Goal: Complete application form: Complete application form

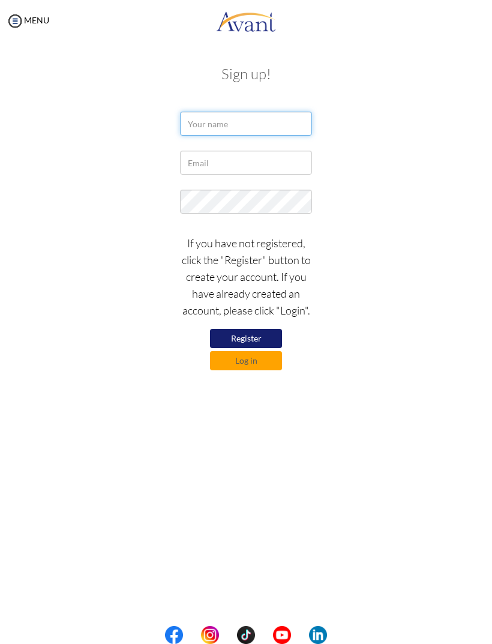
click at [224, 127] on input "text" at bounding box center [246, 124] width 132 height 24
type input "Edelwiess Marie Lanzuela"
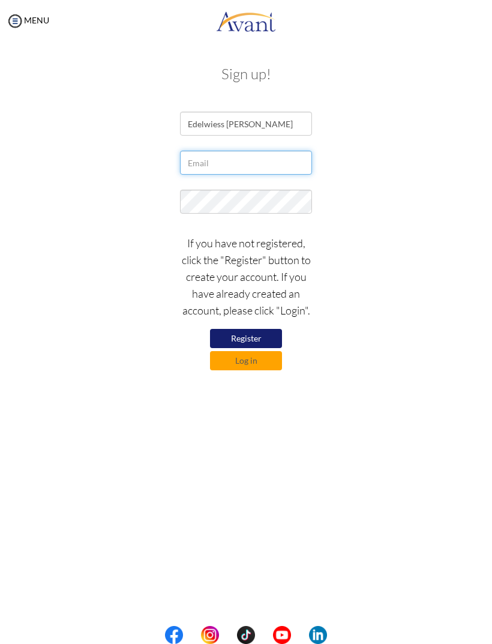
click at [188, 164] on input "text" at bounding box center [246, 163] width 132 height 24
type input "c"
type input "cayetanoedelweissmarie@gmail.com"
click at [258, 333] on button "Register" at bounding box center [246, 338] width 72 height 19
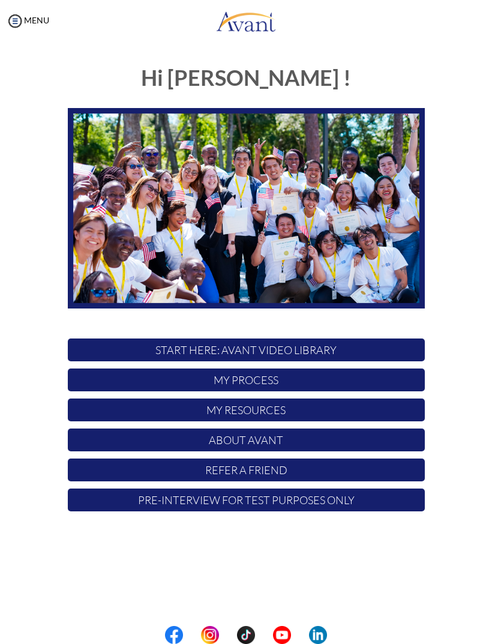
click at [17, 25] on img at bounding box center [15, 21] width 18 height 18
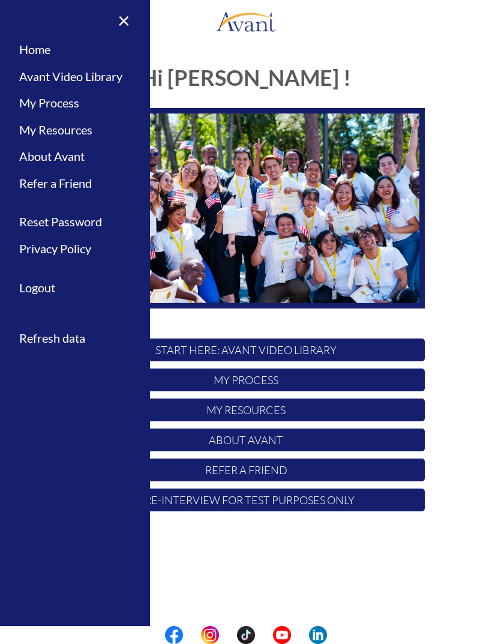
click at [217, 68] on h1 "Hi [PERSON_NAME] !" at bounding box center [246, 78] width 357 height 24
click at [317, 551] on div "Hi Edelwiess ! START HERE: Avant Video Library My Process My Resources About Av…" at bounding box center [246, 316] width 468 height 524
click at [263, 550] on div "Hi Edelwiess ! START HERE: Avant Video Library My Process My Resources About Av…" at bounding box center [246, 316] width 468 height 524
click at [253, 353] on p "START HERE: Avant Video Library" at bounding box center [246, 349] width 357 height 23
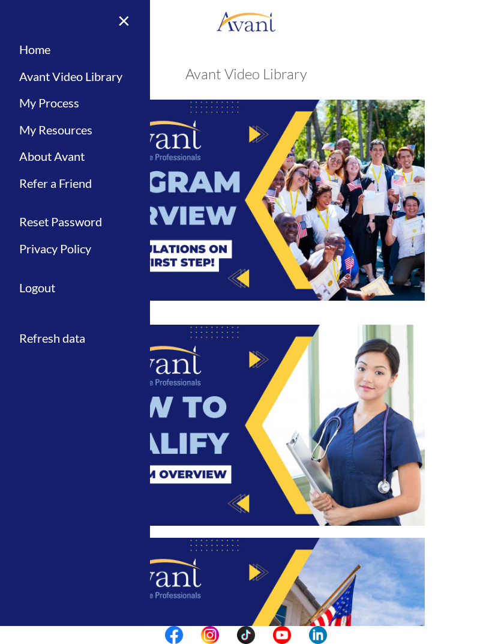
click at [120, 25] on link "×" at bounding box center [116, 20] width 37 height 40
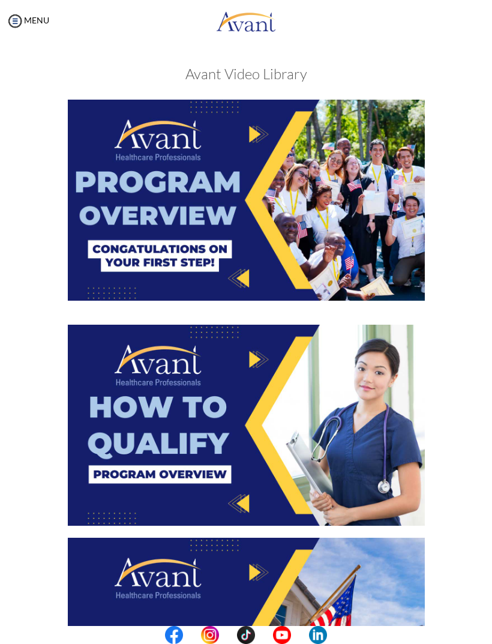
click at [164, 220] on img at bounding box center [246, 200] width 357 height 201
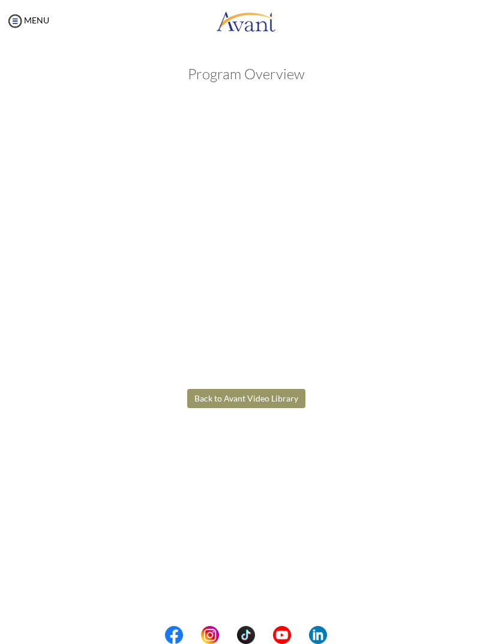
click at [267, 398] on body "Maintenance break. Please come back in 2 hours. MENU My Status What is the next…" at bounding box center [246, 322] width 492 height 644
click at [259, 400] on button "Back to Avant Video Library" at bounding box center [246, 398] width 118 height 19
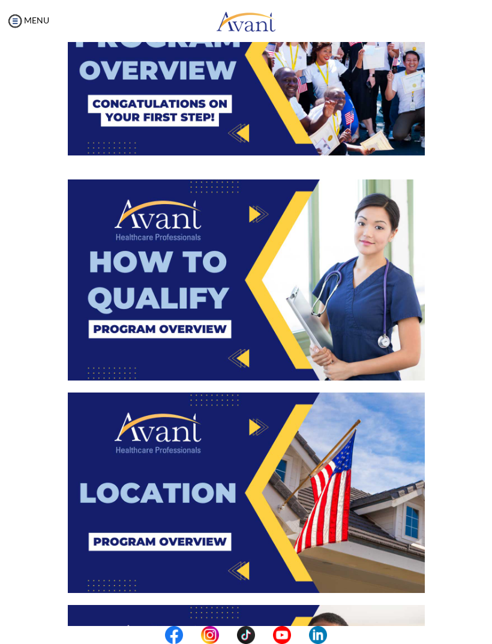
scroll to position [145, 0]
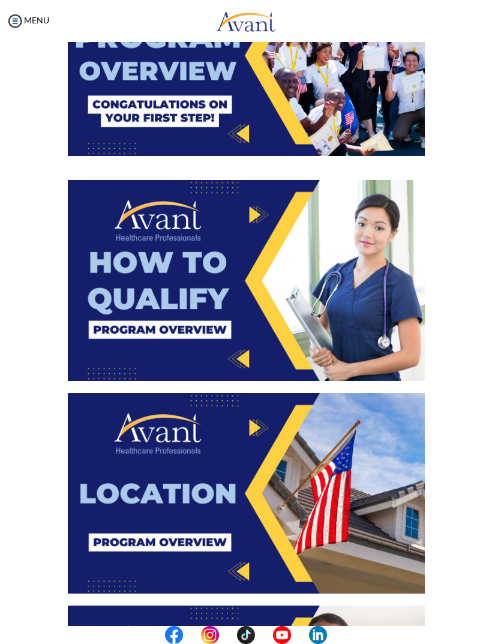
click at [249, 279] on img at bounding box center [246, 280] width 357 height 201
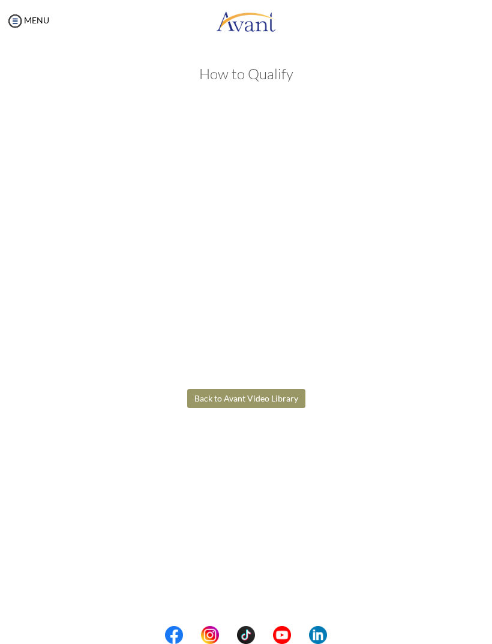
click at [253, 396] on body "Maintenance break. Please come back in 2 hours. MENU My Status What is the next…" at bounding box center [246, 322] width 492 height 644
click at [257, 401] on button "Back to Avant Video Library" at bounding box center [246, 398] width 118 height 19
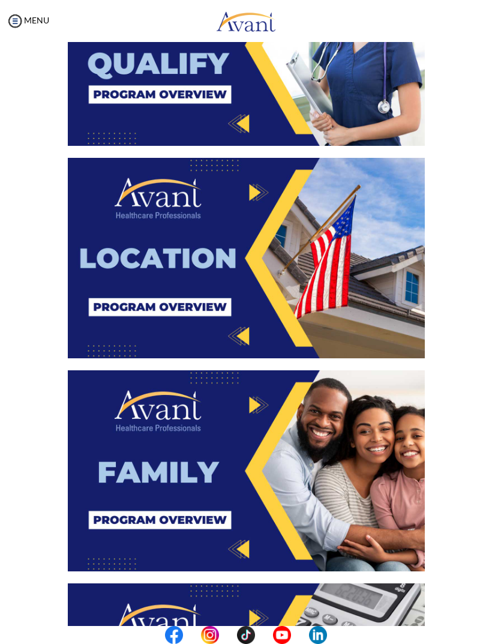
scroll to position [366, 0]
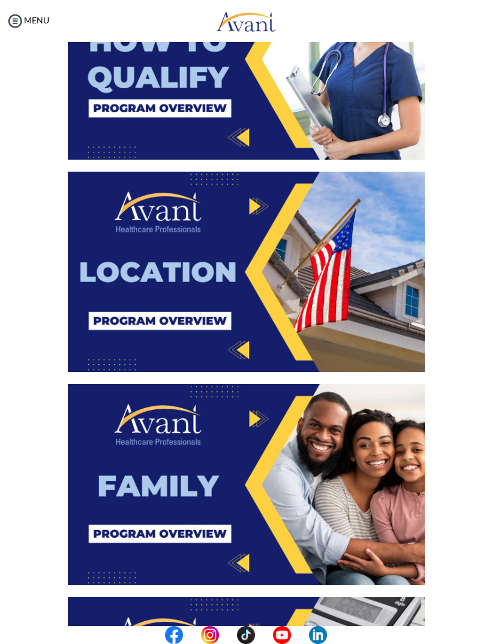
click at [251, 257] on img at bounding box center [246, 272] width 357 height 201
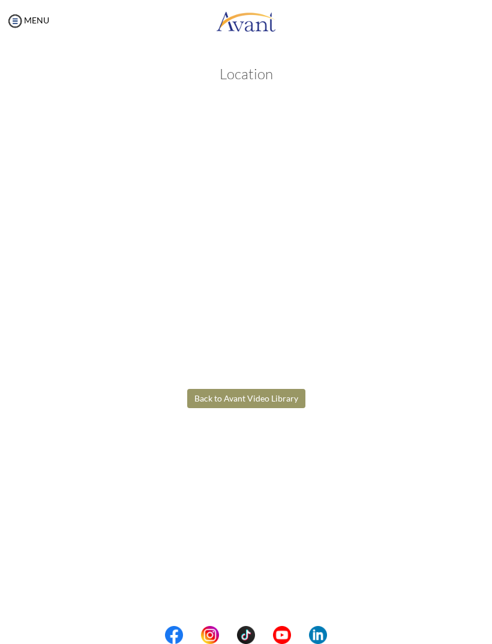
click at [251, 404] on body "Maintenance break. Please come back in 2 hours. MENU My Status What is the next…" at bounding box center [246, 322] width 492 height 644
click at [256, 401] on button "Back to Avant Video Library" at bounding box center [246, 398] width 118 height 19
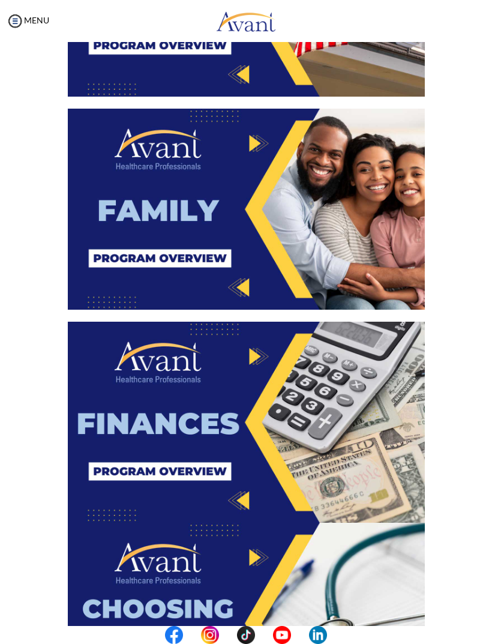
scroll to position [642, 0]
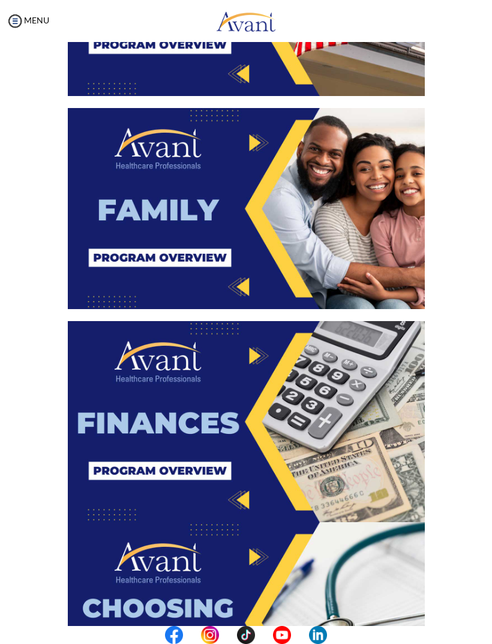
click at [258, 217] on img at bounding box center [246, 208] width 357 height 201
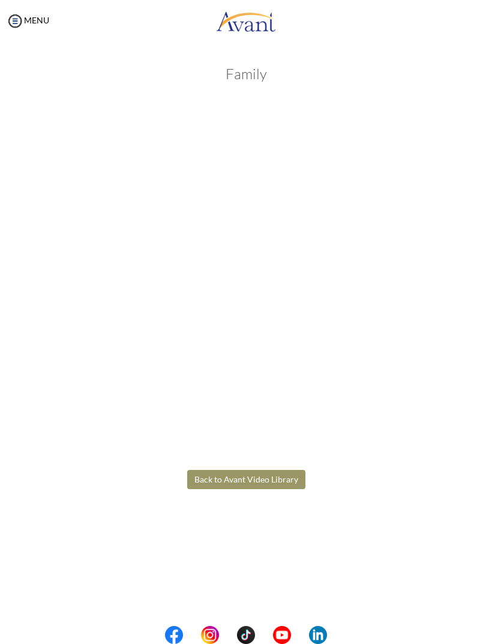
click at [274, 476] on body "Maintenance break. Please come back in 2 hours. MENU My Status What is the next…" at bounding box center [246, 322] width 492 height 644
click at [272, 481] on button "Back to Avant Video Library" at bounding box center [246, 479] width 118 height 19
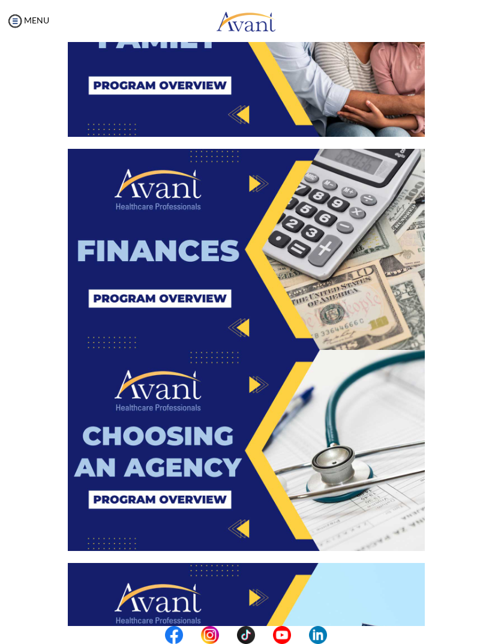
scroll to position [804, 0]
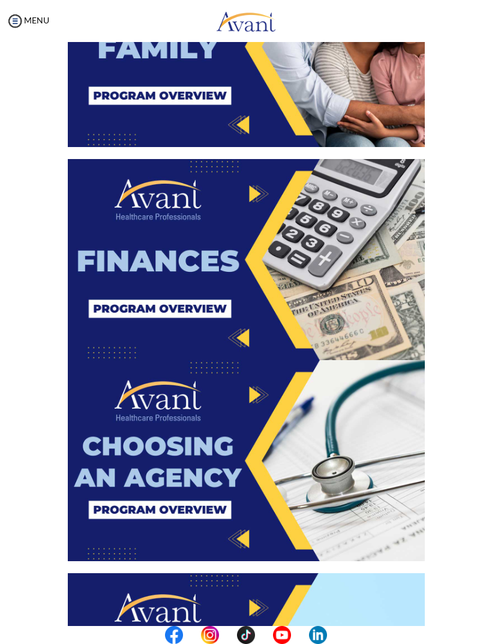
click at [267, 252] on img at bounding box center [246, 259] width 357 height 201
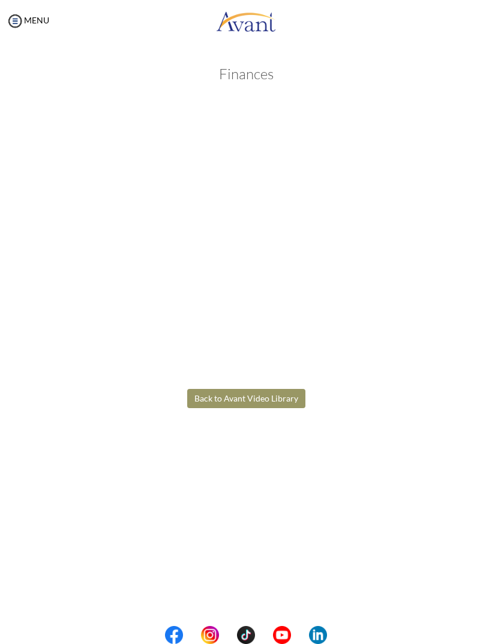
click at [273, 401] on body "Maintenance break. Please come back in 2 hours. MENU My Status What is the next…" at bounding box center [246, 322] width 492 height 644
click at [259, 401] on button "Back to Avant Video Library" at bounding box center [246, 398] width 118 height 19
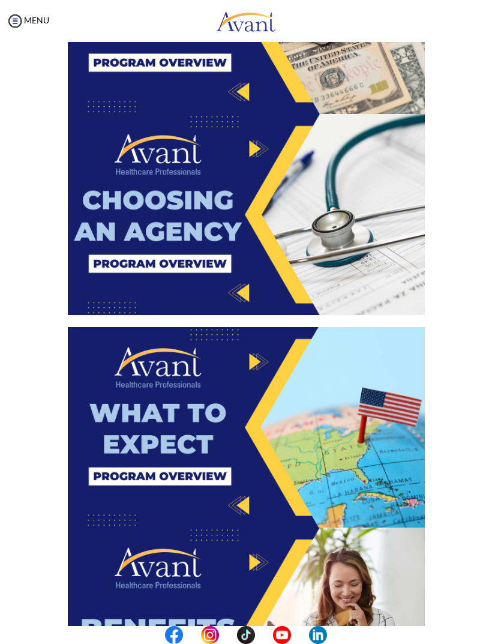
scroll to position [1054, 0]
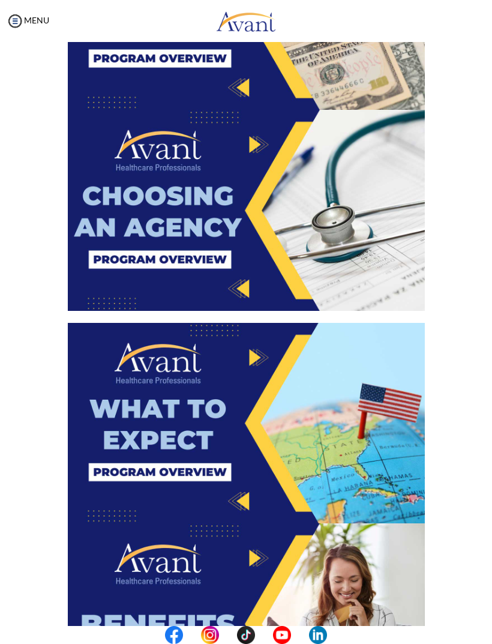
click at [235, 219] on img at bounding box center [246, 210] width 357 height 201
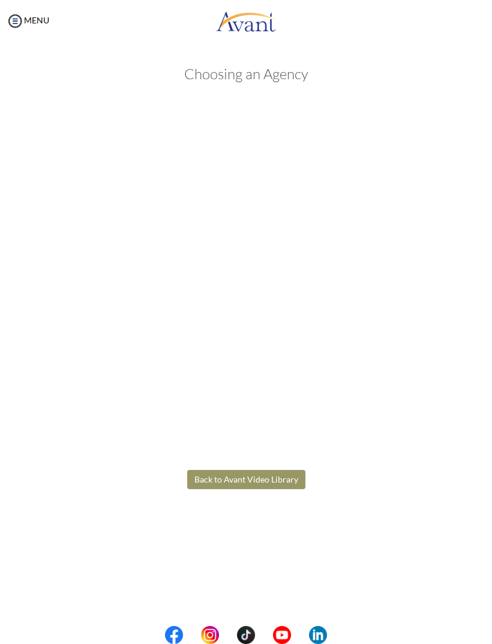
click at [281, 478] on body "Maintenance break. Please come back in 2 hours. MENU My Status What is the next…" at bounding box center [246, 322] width 492 height 644
click at [280, 479] on button "Back to Avant Video Library" at bounding box center [246, 479] width 118 height 19
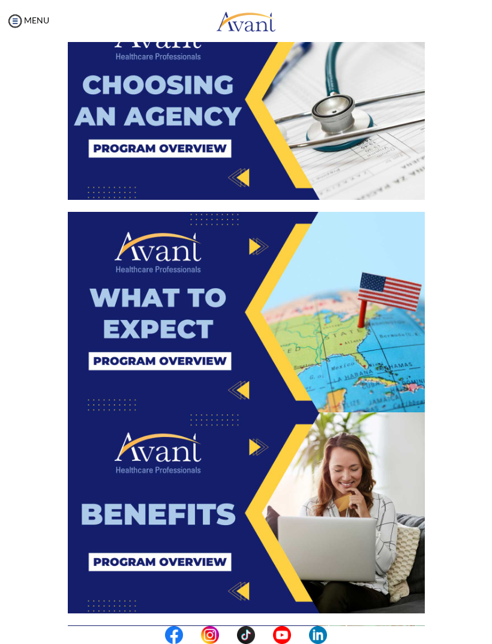
scroll to position [1208, 0]
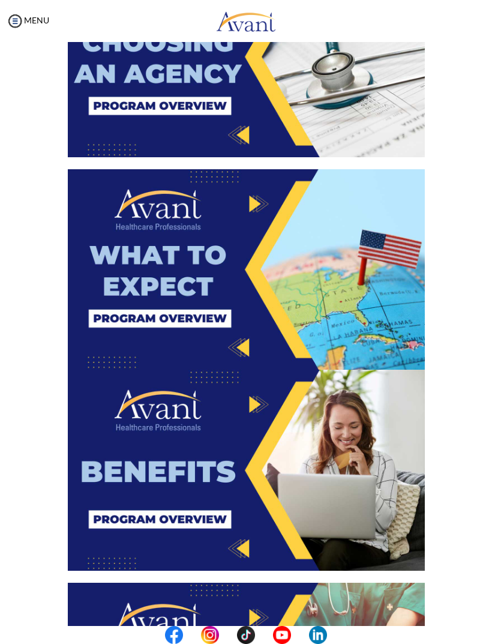
click at [263, 270] on img at bounding box center [246, 269] width 357 height 201
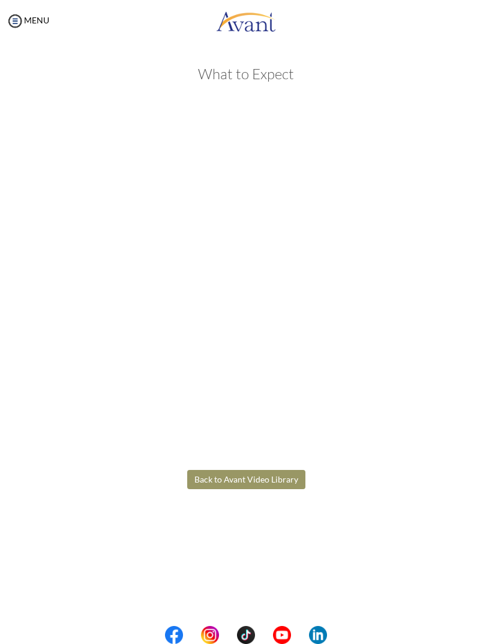
click at [271, 476] on body "Maintenance break. Please come back in 2 hours. MENU My Status What is the next…" at bounding box center [246, 322] width 492 height 644
click at [259, 478] on button "Back to Avant Video Library" at bounding box center [246, 479] width 118 height 19
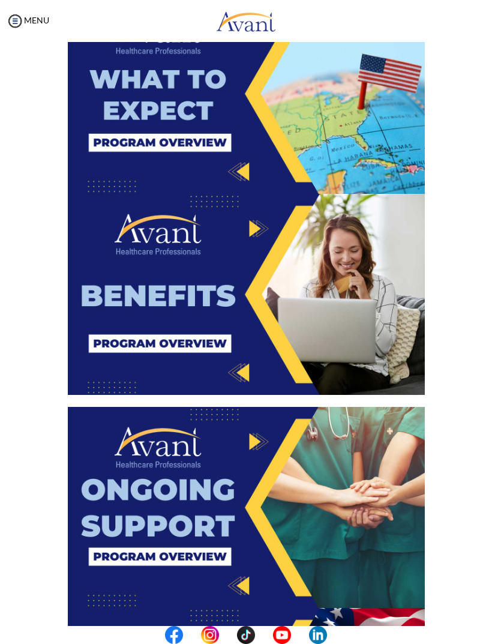
scroll to position [1365, 0]
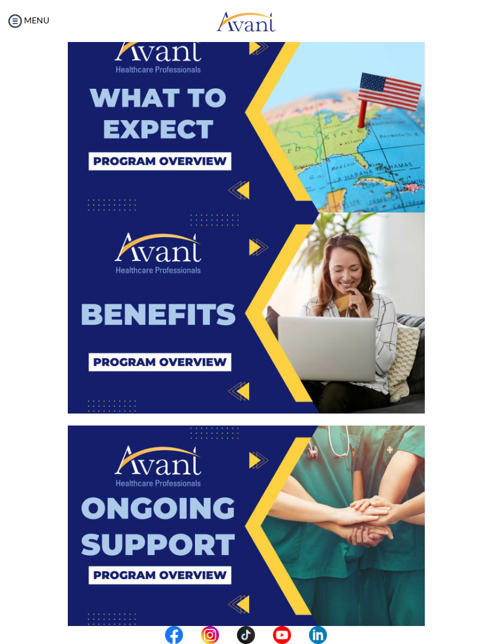
click at [263, 326] on img at bounding box center [246, 312] width 357 height 201
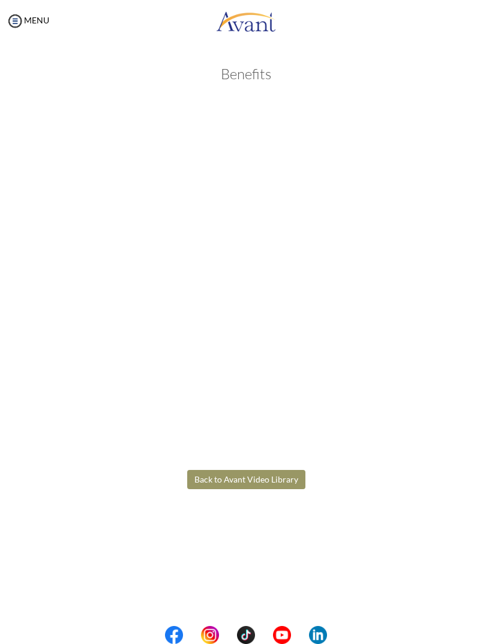
click at [286, 476] on body "Maintenance break. Please come back in 2 hours. MENU My Status What is the next…" at bounding box center [246, 322] width 492 height 644
click at [282, 479] on button "Back to Avant Video Library" at bounding box center [246, 479] width 118 height 19
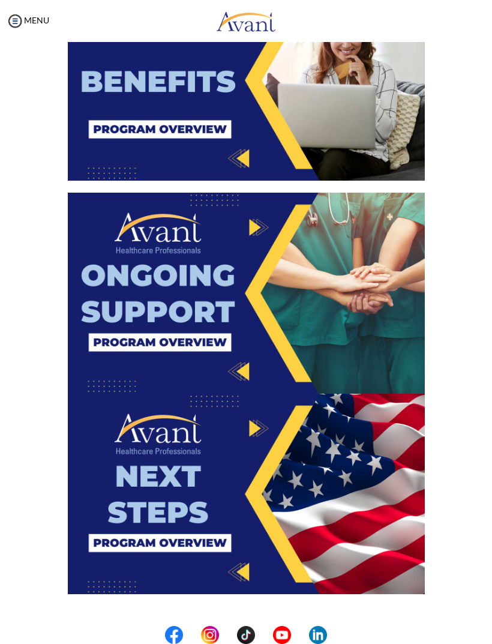
scroll to position [1599, 0]
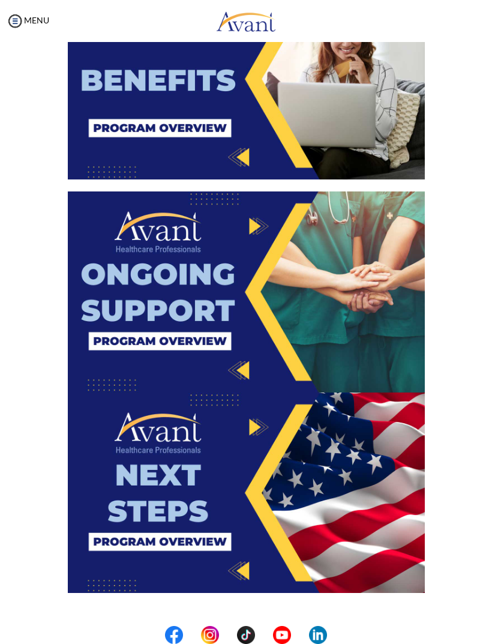
click at [254, 278] on img at bounding box center [246, 291] width 357 height 201
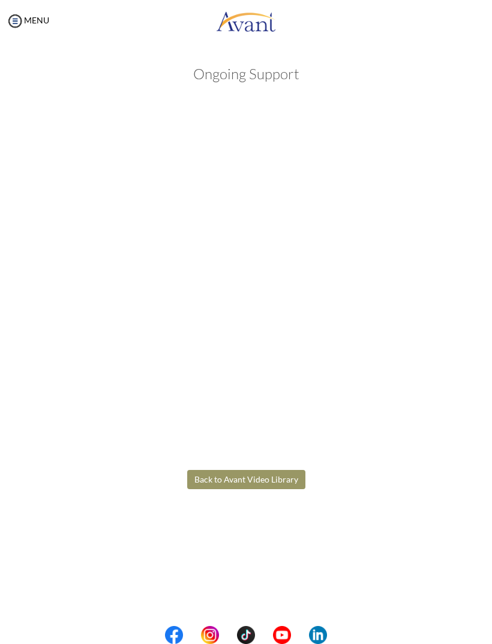
click at [271, 471] on body "Maintenance break. Please come back in 2 hours. MENU My Status What is the next…" at bounding box center [246, 322] width 492 height 644
click at [270, 482] on button "Back to Avant Video Library" at bounding box center [246, 479] width 118 height 19
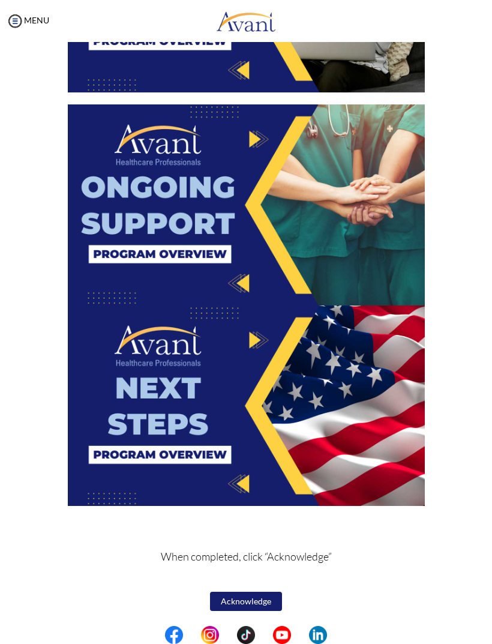
scroll to position [1686, 0]
click at [247, 388] on img at bounding box center [246, 405] width 357 height 201
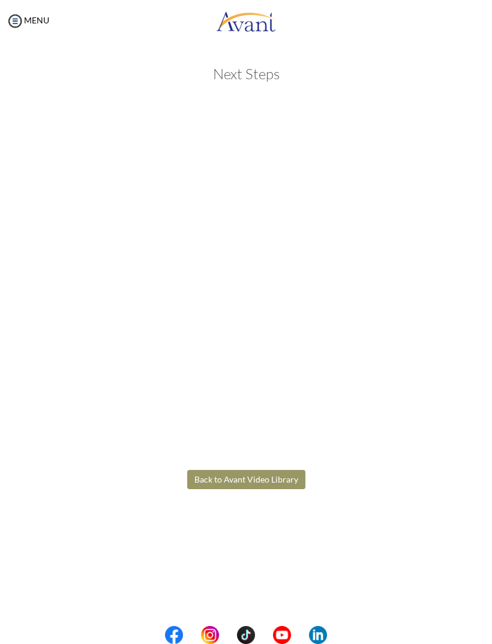
click at [263, 481] on body "Maintenance break. Please come back in 2 hours. MENU My Status What is the next…" at bounding box center [246, 322] width 492 height 644
click at [271, 484] on button "Back to Avant Video Library" at bounding box center [246, 479] width 118 height 19
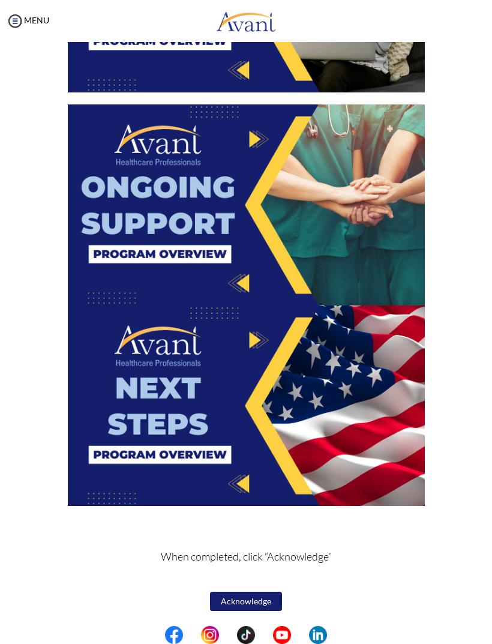
click at [247, 391] on img at bounding box center [246, 405] width 357 height 201
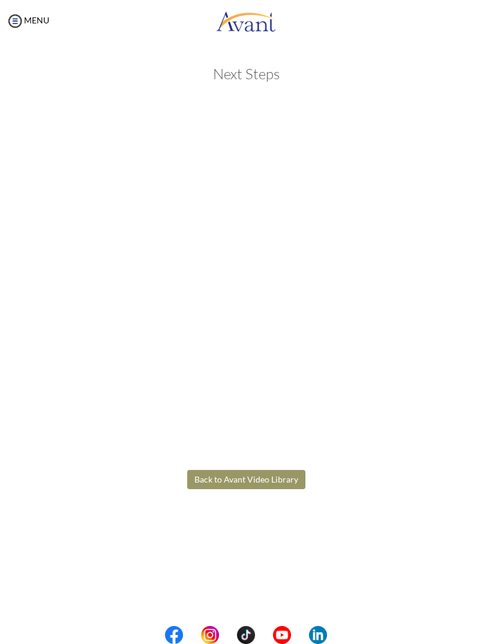
click at [276, 479] on body "Maintenance break. Please come back in 2 hours. MENU My Status What is the next…" at bounding box center [246, 322] width 492 height 644
click at [275, 485] on button "Back to Avant Video Library" at bounding box center [246, 479] width 118 height 19
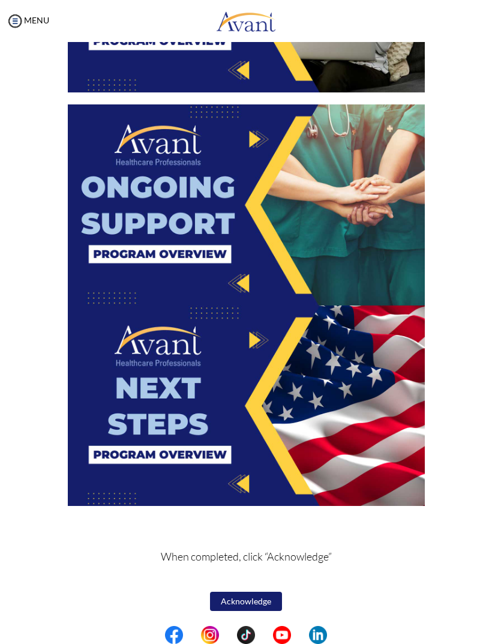
click at [250, 602] on button "Acknowledge" at bounding box center [246, 601] width 72 height 19
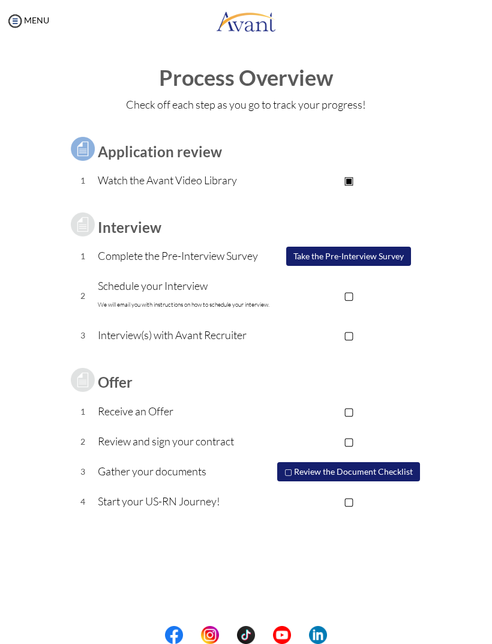
click at [323, 253] on button "Take the Pre-Interview Survey" at bounding box center [348, 256] width 125 height 19
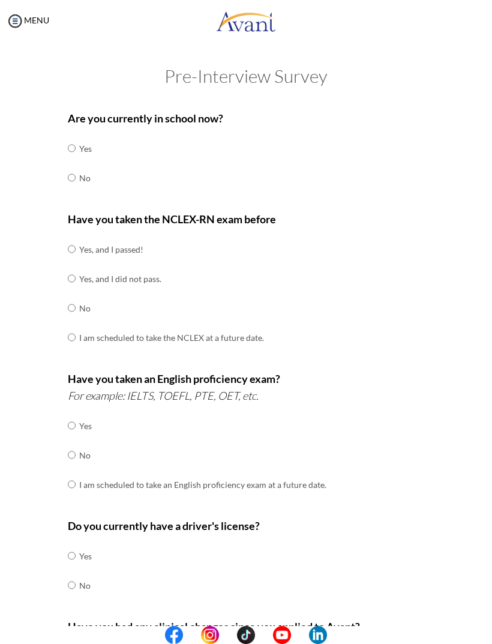
click at [70, 181] on input "radio" at bounding box center [72, 178] width 8 height 24
radio input "true"
click at [75, 250] on input "radio" at bounding box center [72, 249] width 8 height 24
radio input "true"
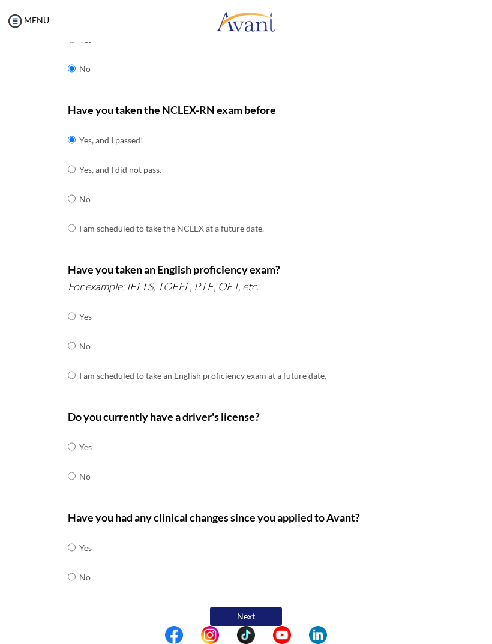
scroll to position [109, 0]
click at [76, 341] on input "radio" at bounding box center [72, 346] width 8 height 24
radio input "true"
click at [68, 466] on input "radio" at bounding box center [72, 476] width 8 height 24
radio input "true"
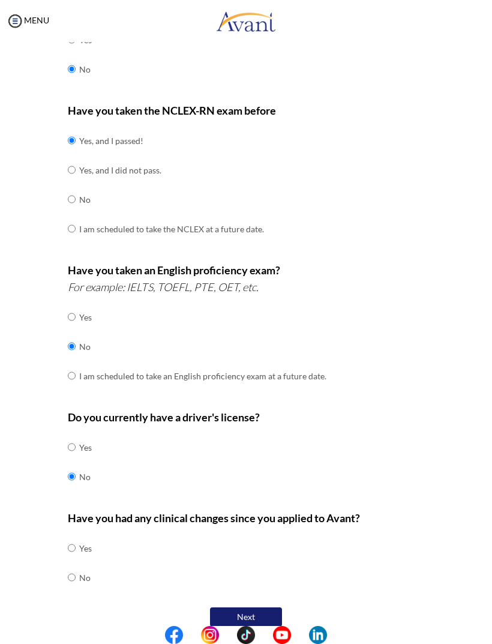
click at [65, 562] on div "Are you currently in school now? Yes No Have you taken the NCLEX-RN exam before…" at bounding box center [246, 312] width 375 height 634
click at [75, 565] on input "radio" at bounding box center [72, 577] width 8 height 24
radio input "true"
click at [254, 607] on button "Next" at bounding box center [246, 616] width 72 height 19
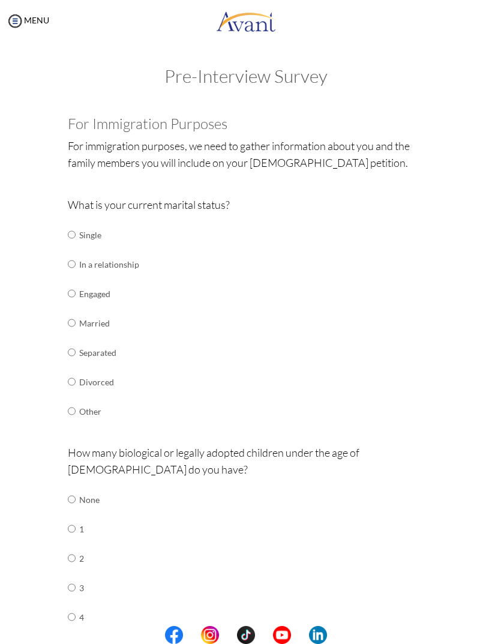
click at [76, 319] on input "radio" at bounding box center [72, 323] width 8 height 24
radio input "true"
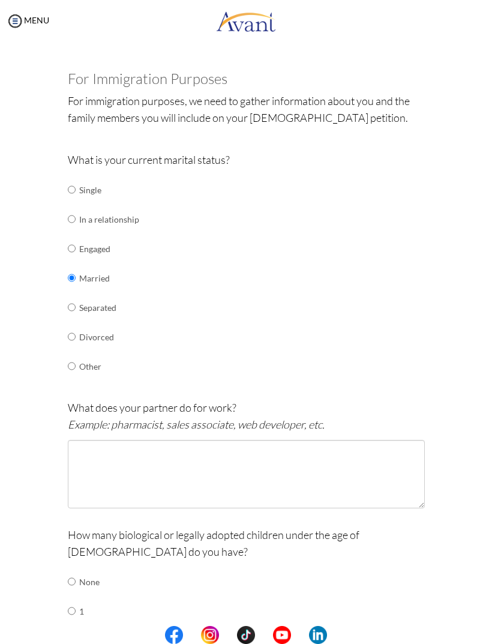
scroll to position [105, 0]
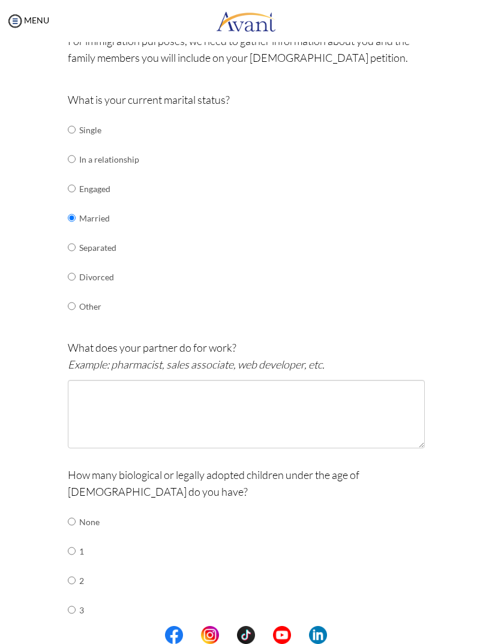
click at [76, 242] on input "radio" at bounding box center [72, 247] width 8 height 24
radio input "true"
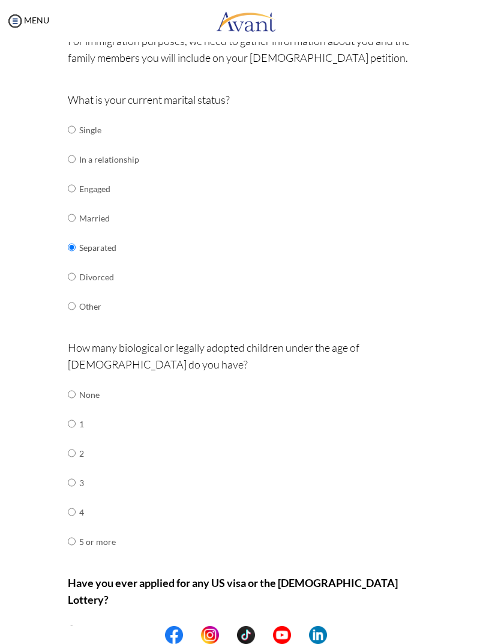
click at [75, 416] on input "radio" at bounding box center [72, 424] width 8 height 24
radio input "true"
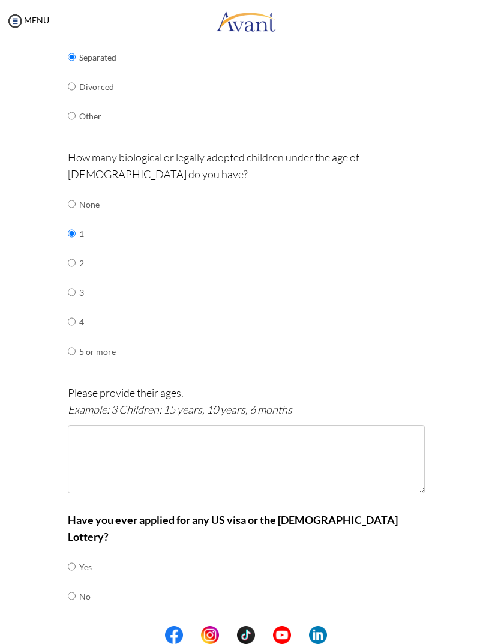
scroll to position [295, 0]
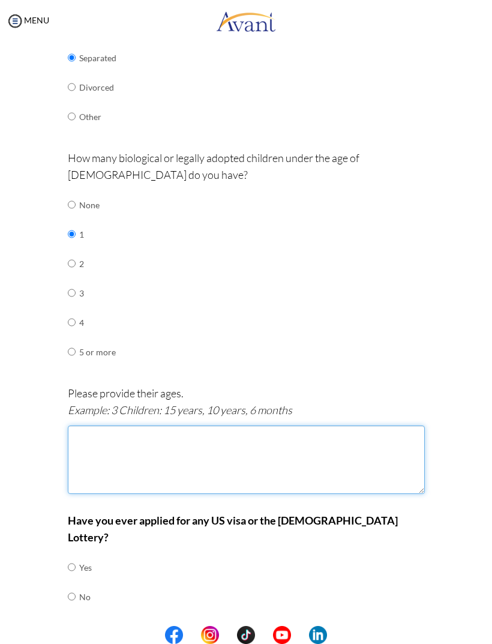
click at [163, 436] on textarea at bounding box center [246, 459] width 357 height 68
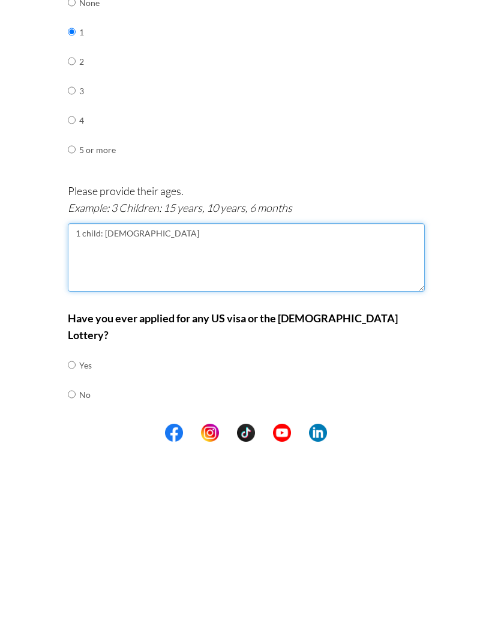
type textarea "1 child: [DEMOGRAPHIC_DATA]"
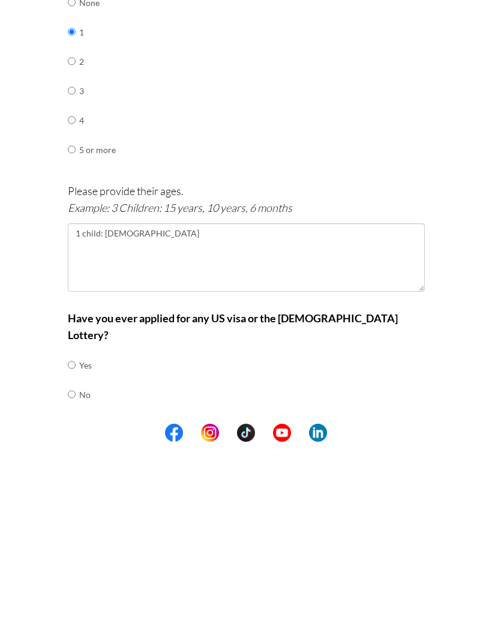
click at [76, 584] on input "radio" at bounding box center [72, 596] width 8 height 24
radio input "true"
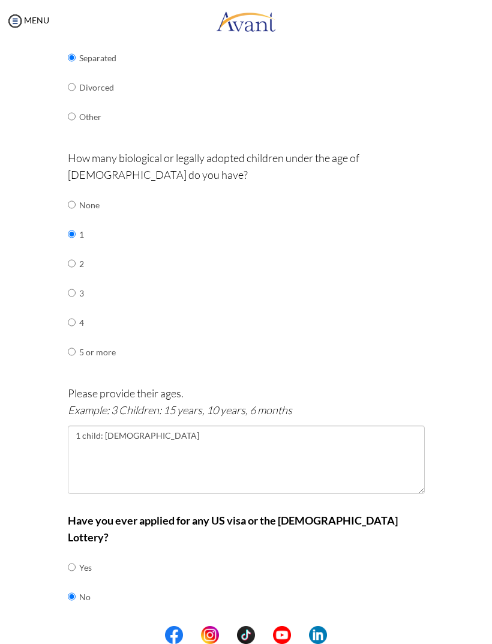
click at [290, 626] on button "Next" at bounding box center [285, 635] width 72 height 19
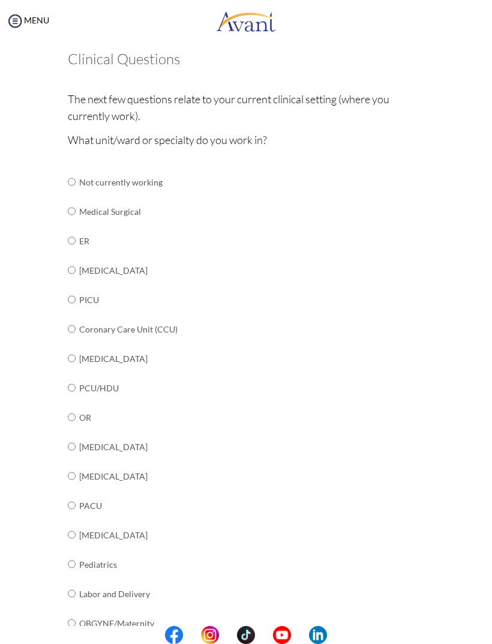
scroll to position [64, 0]
click at [74, 351] on input "radio" at bounding box center [72, 359] width 8 height 24
radio input "true"
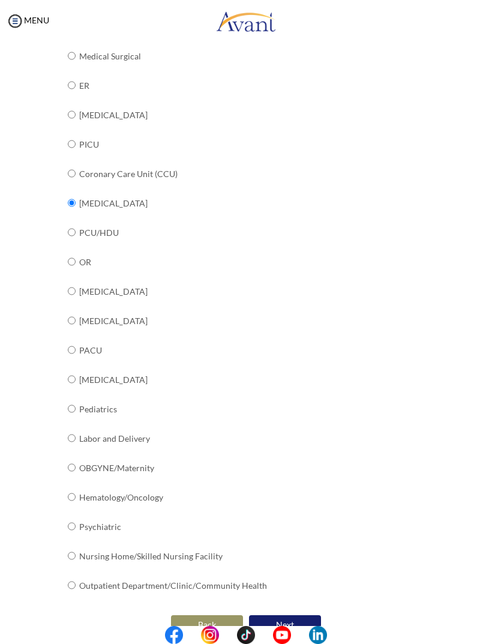
scroll to position [220, 0]
click at [296, 616] on button "Next" at bounding box center [285, 625] width 72 height 19
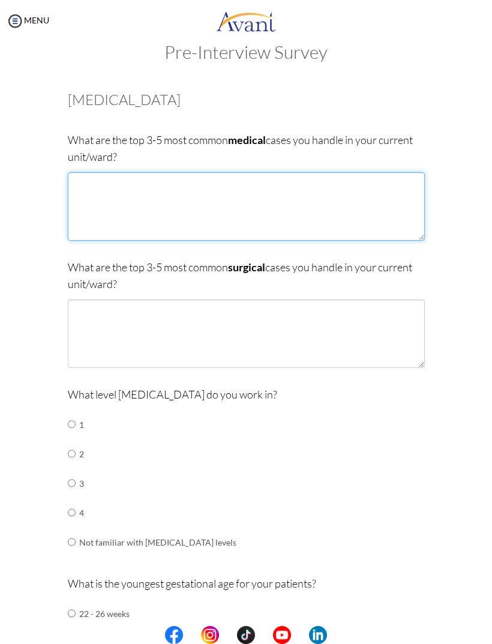
click at [88, 194] on textarea at bounding box center [246, 206] width 357 height 68
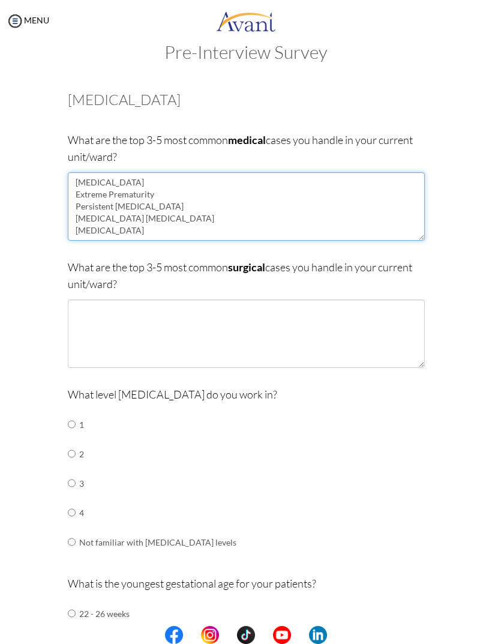
type textarea "Respiratory Distress Syndrome Extreme Prematurity Persistent Pulmonary Hyperten…"
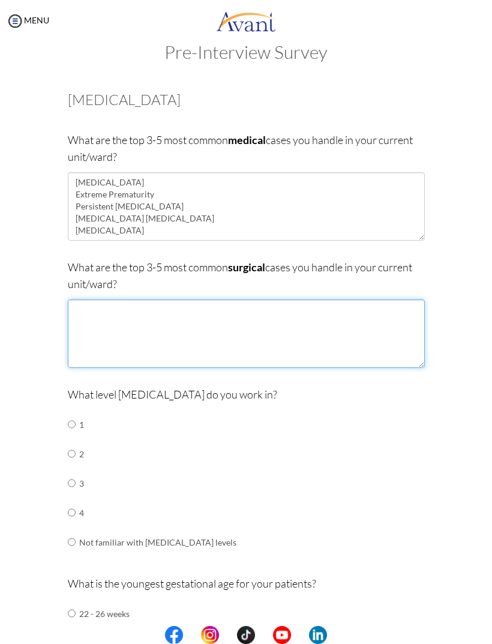
click at [92, 328] on textarea at bounding box center [246, 333] width 357 height 68
type textarea "C"
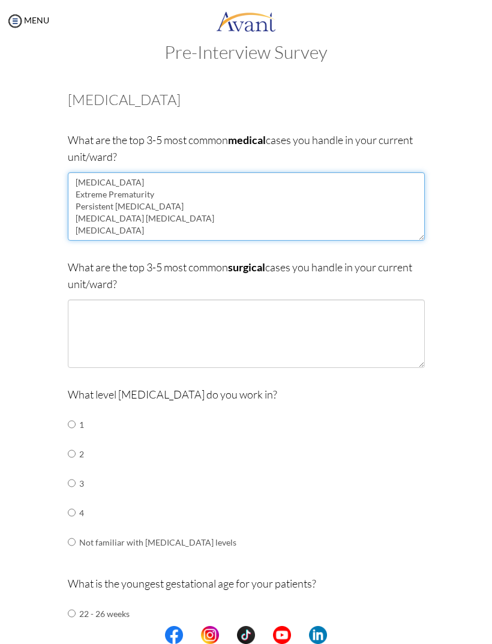
click at [163, 194] on textarea "Respiratory Distress Syndrome Extreme Prematurity Persistent Pulmonary Hyperten…" at bounding box center [246, 206] width 357 height 68
type textarea "[MEDICAL_DATA] Heart Problems eg. [MEDICAL_DATA] Persistent [MEDICAL_DATA] [MED…"
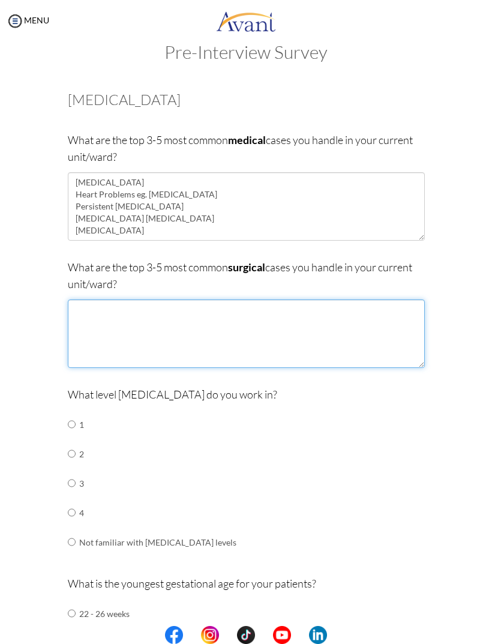
click at [92, 310] on textarea at bounding box center [246, 333] width 357 height 68
click at [106, 346] on textarea "Necrotizing Enterocolitis Hirschprungs Disease Anencephaly Gastrochisis" at bounding box center [246, 333] width 357 height 68
click at [166, 349] on textarea "Necrotizing Enterocolitis Hirschprungs Disease Anencephaly Gastrochisis" at bounding box center [246, 333] width 357 height 68
click at [96, 321] on textarea "Necrotizing Enterocolitis Hirschprungs Disease Anencephaly Gastroschisis" at bounding box center [246, 333] width 357 height 68
click at [190, 343] on textarea "Necrotizing Enterocolitis Hirschsprungs Disease Anencephaly Gastroschisis" at bounding box center [246, 333] width 357 height 68
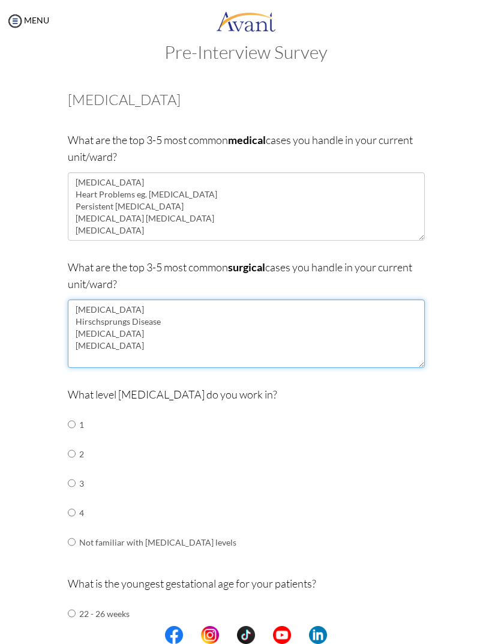
click at [163, 343] on textarea "Necrotizing Enterocolitis Hirschsprungs Disease Anencephaly Gastroschisis" at bounding box center [246, 333] width 357 height 68
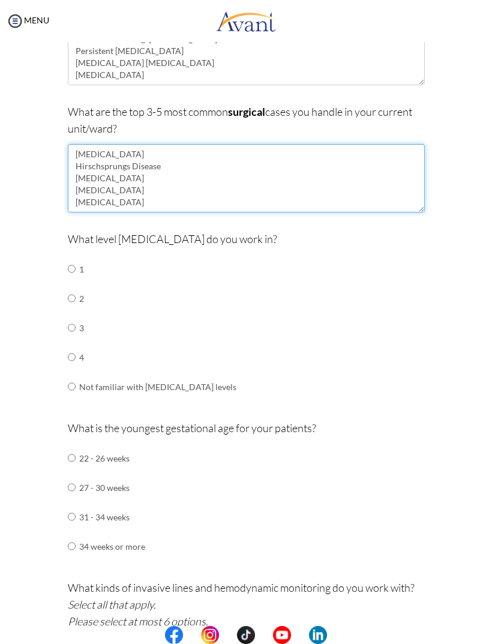
scroll to position [187, 0]
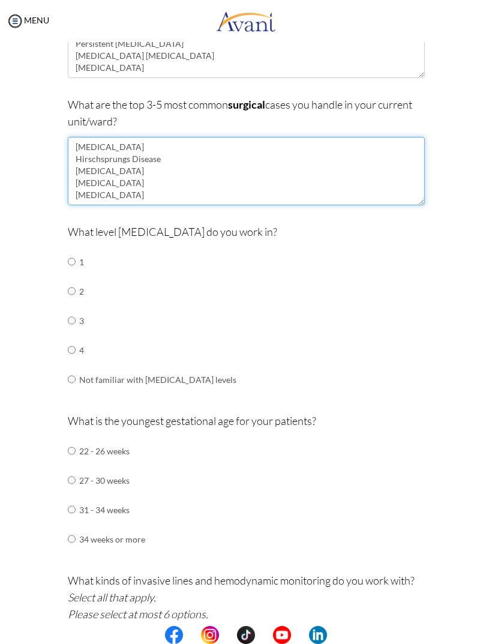
type textarea "[MEDICAL_DATA] Hirschsprungs Disease [MEDICAL_DATA] [MEDICAL_DATA] [MEDICAL_DAT…"
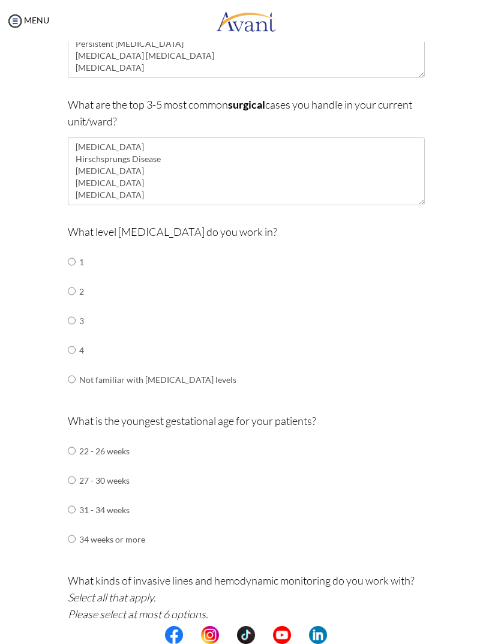
click at [74, 343] on input "radio" at bounding box center [72, 350] width 8 height 24
radio input "true"
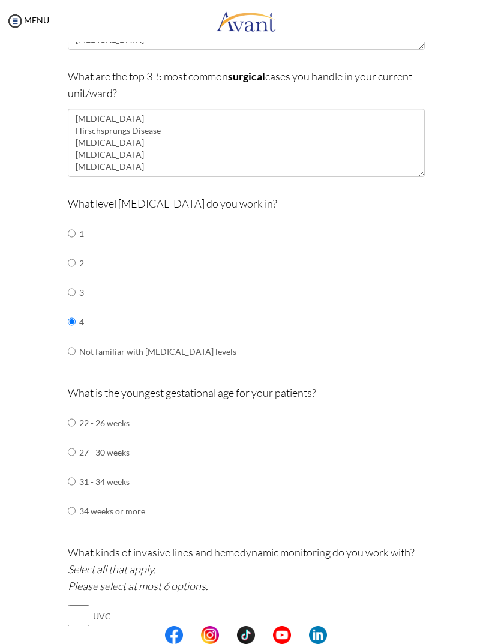
scroll to position [267, 0]
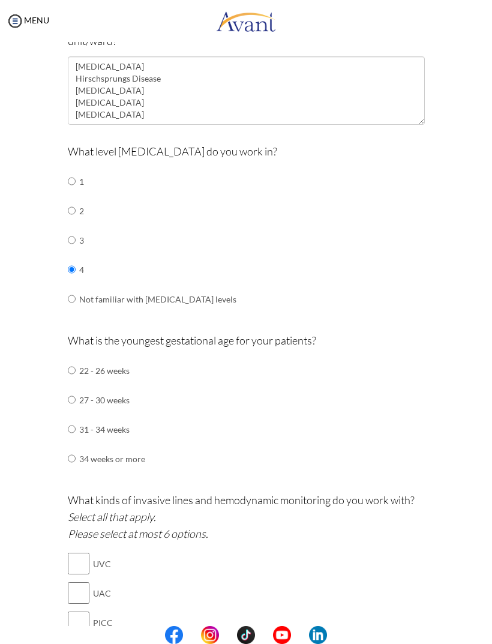
click at [75, 358] on input "radio" at bounding box center [72, 370] width 8 height 24
radio input "true"
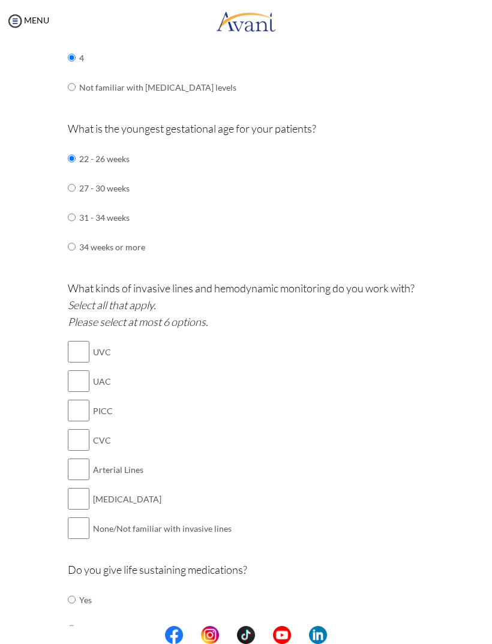
scroll to position [521, 0]
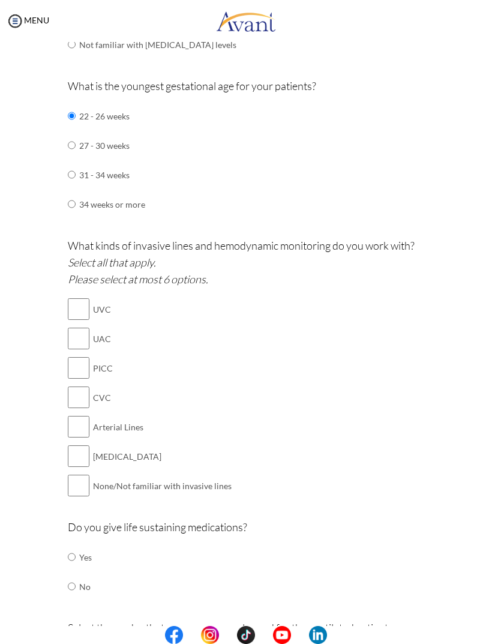
click at [88, 300] on input "checkbox" at bounding box center [79, 309] width 22 height 24
checkbox input "true"
click at [85, 330] on input "checkbox" at bounding box center [79, 338] width 22 height 24
checkbox input "true"
click at [85, 357] on input "checkbox" at bounding box center [79, 368] width 22 height 24
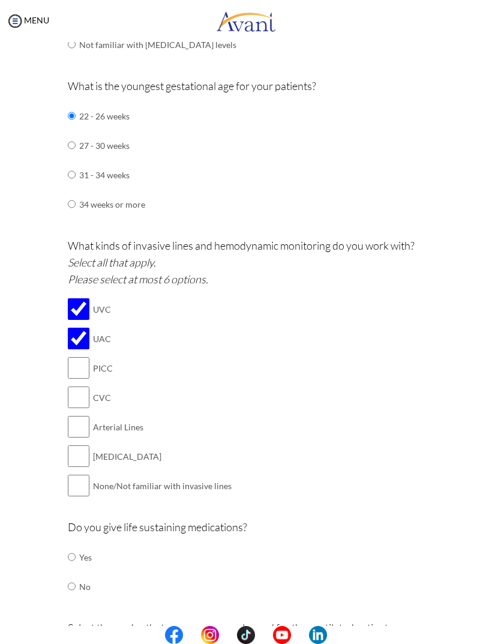
checkbox input "true"
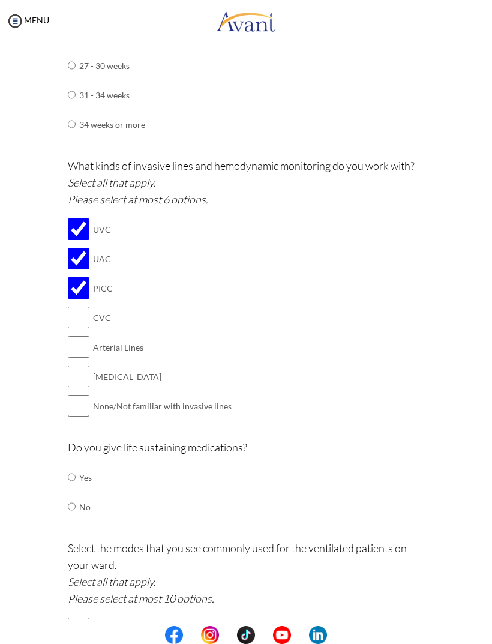
scroll to position [603, 0]
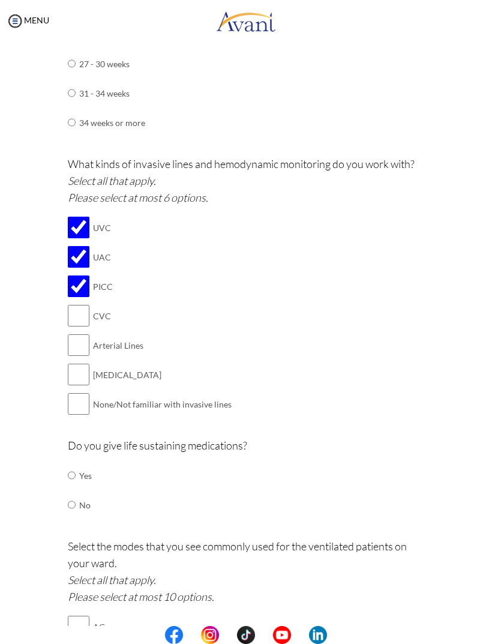
click at [86, 334] on input "checkbox" at bounding box center [79, 345] width 22 height 24
checkbox input "true"
click at [77, 362] on input "checkbox" at bounding box center [79, 374] width 22 height 24
checkbox input "true"
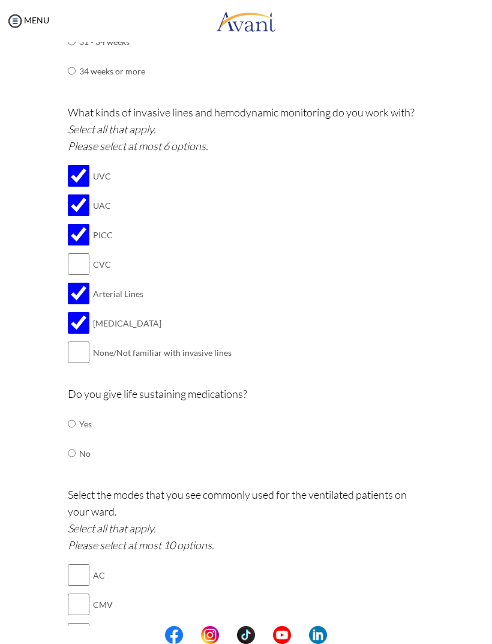
scroll to position [680, 0]
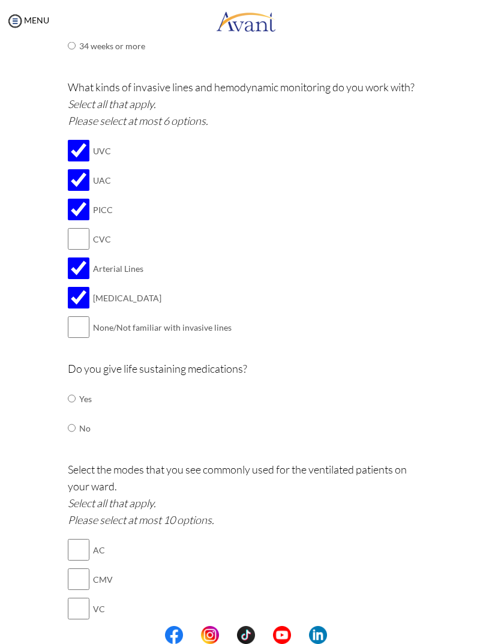
click at [76, 386] on input "radio" at bounding box center [72, 398] width 8 height 24
radio input "true"
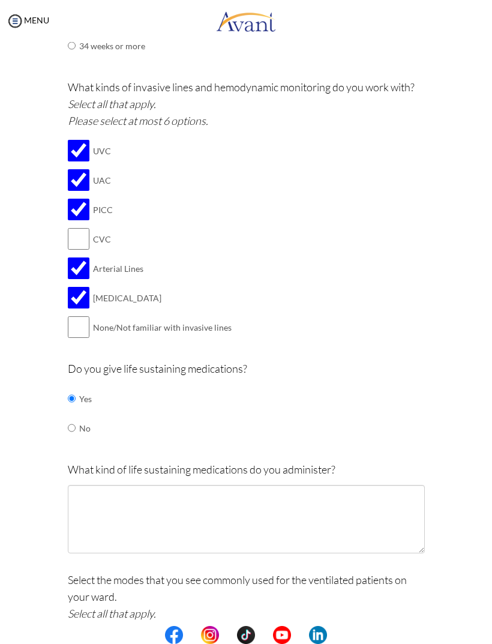
scroll to position [765, 0]
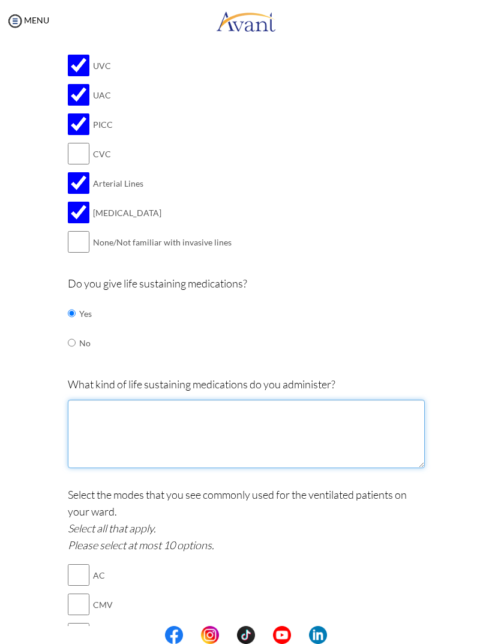
click at [154, 400] on textarea at bounding box center [246, 434] width 357 height 68
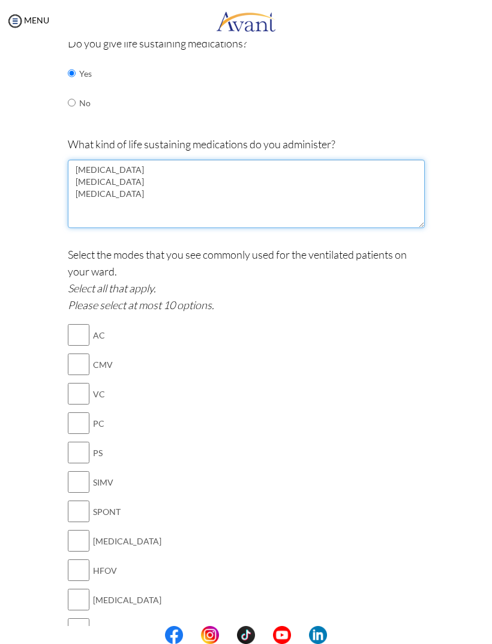
scroll to position [1011, 0]
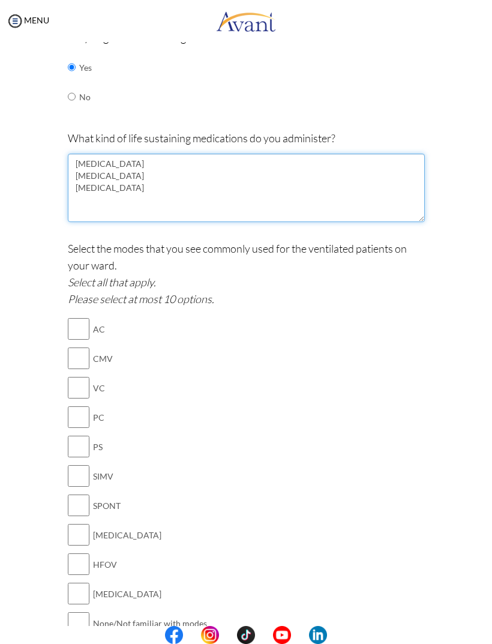
type textarea "Epinephrine Dopamine Dobutamine"
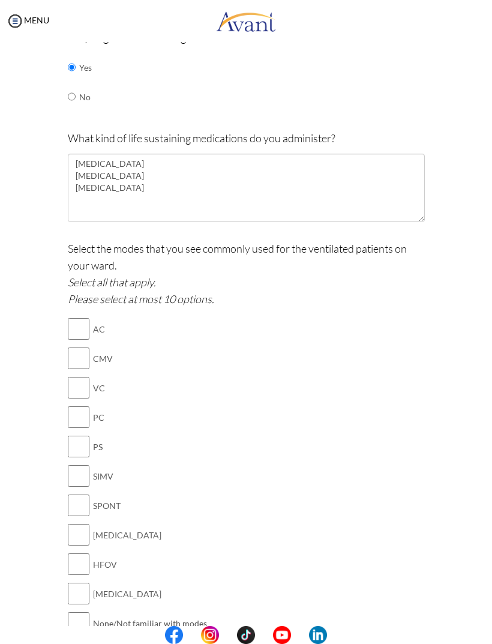
click at [83, 317] on input "checkbox" at bounding box center [79, 329] width 22 height 24
checkbox input "true"
click at [81, 405] on input "checkbox" at bounding box center [79, 417] width 22 height 24
checkbox input "true"
click at [85, 464] on input "checkbox" at bounding box center [79, 476] width 22 height 24
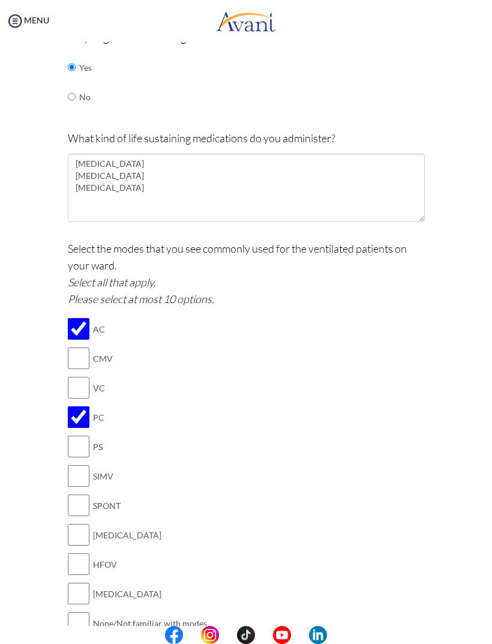
checkbox input "true"
click at [80, 523] on input "checkbox" at bounding box center [79, 535] width 22 height 24
checkbox input "true"
click at [85, 552] on input "checkbox" at bounding box center [79, 564] width 22 height 24
checkbox input "true"
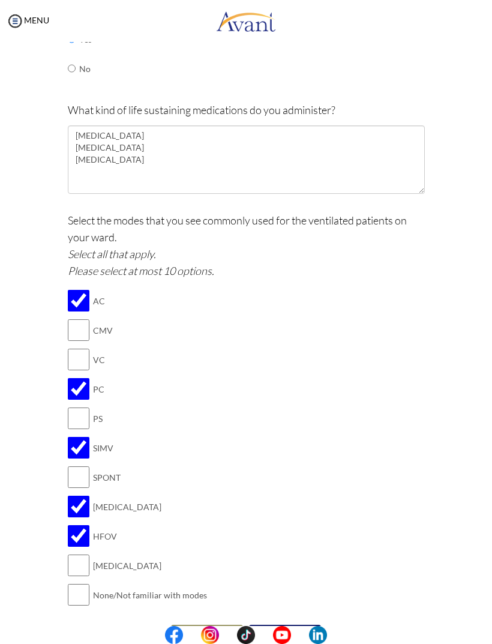
scroll to position [1037, 0]
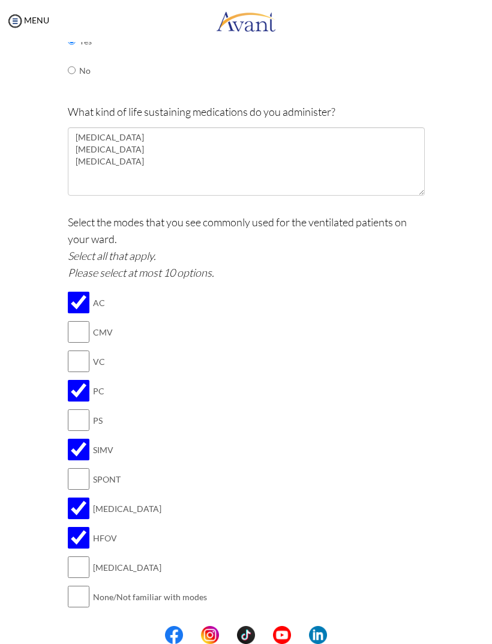
click at [291, 626] on button "Submit" at bounding box center [285, 635] width 72 height 19
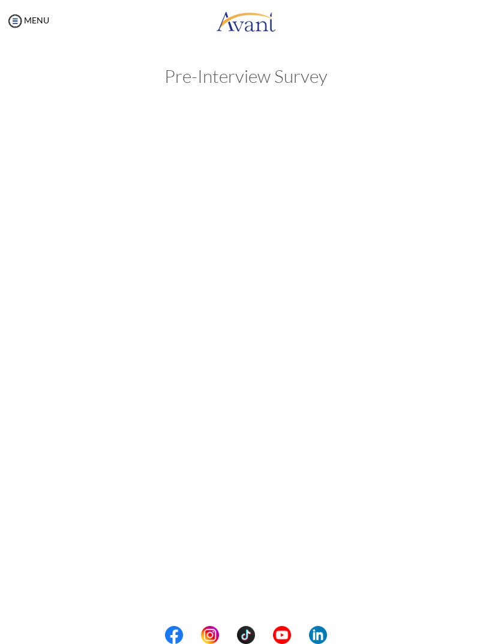
scroll to position [0, 0]
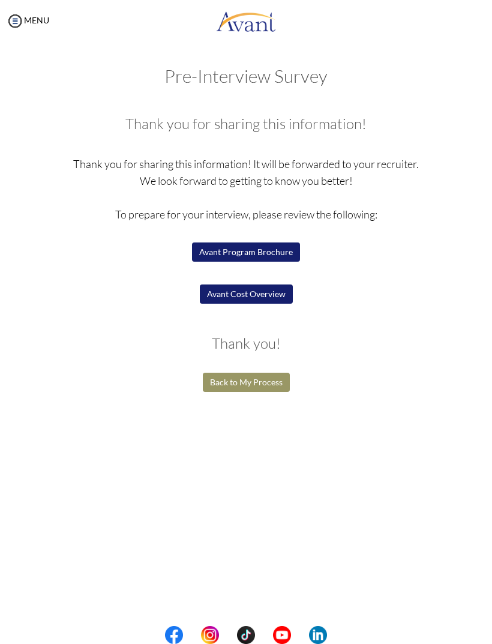
click at [256, 251] on button "Avant Program Brochure" at bounding box center [246, 251] width 108 height 19
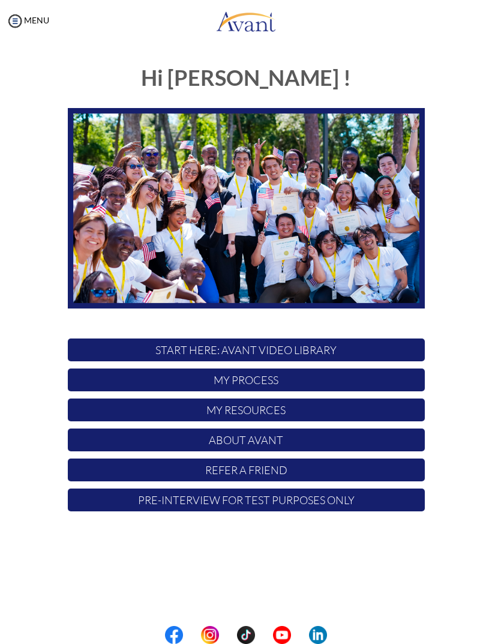
click at [14, 23] on img at bounding box center [15, 21] width 18 height 18
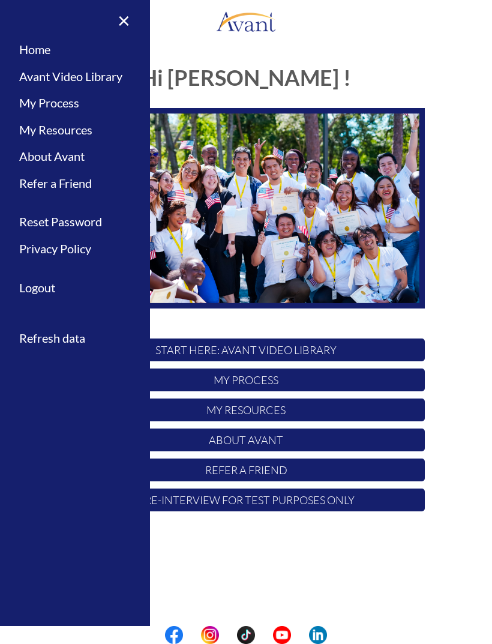
click at [33, 172] on link "Refer a Friend" at bounding box center [75, 183] width 150 height 27
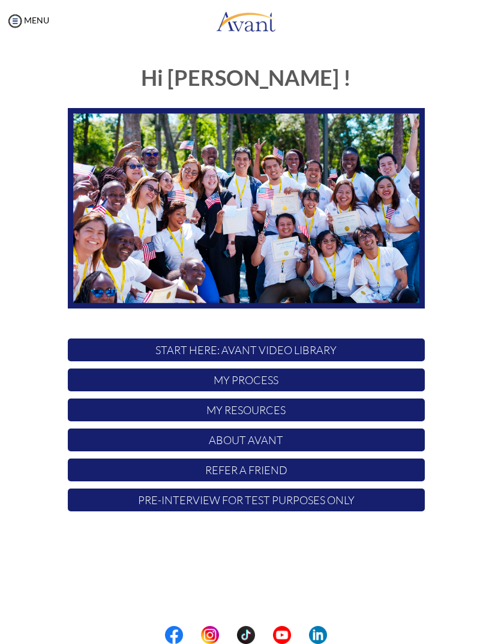
click at [155, 380] on p "My Process" at bounding box center [246, 379] width 357 height 23
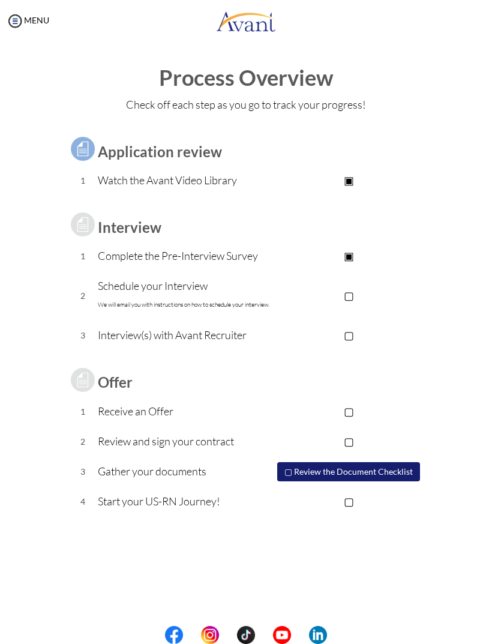
click at [358, 469] on button "▢ Review the Document Checklist" at bounding box center [348, 471] width 143 height 19
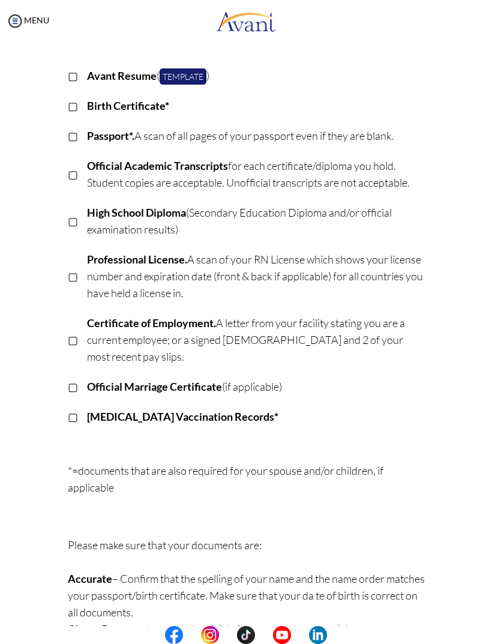
scroll to position [195, 0]
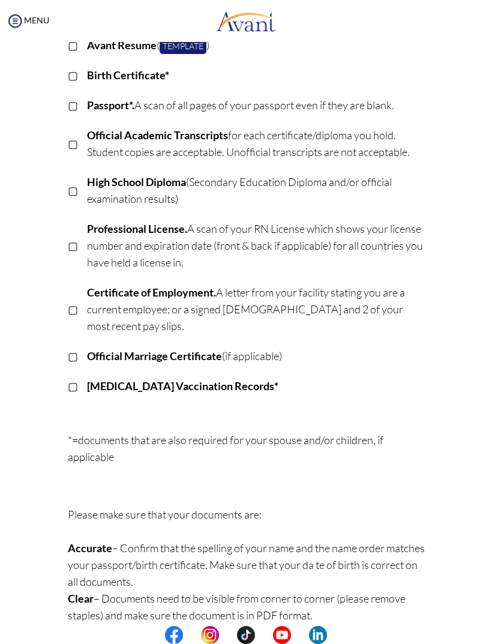
click at [13, 28] on img at bounding box center [15, 21] width 18 height 18
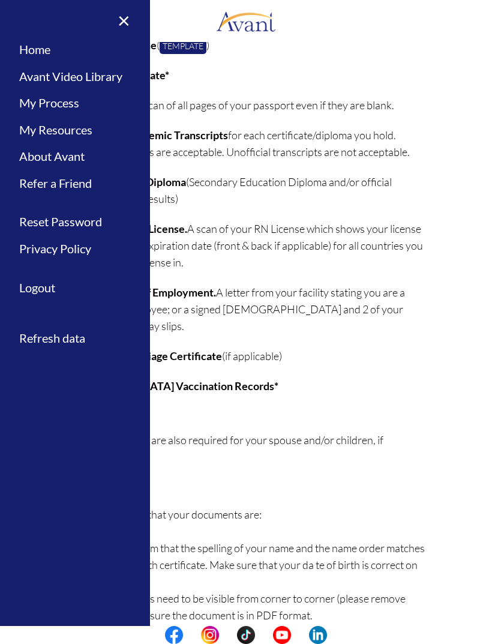
click at [127, 20] on link "×" at bounding box center [116, 20] width 37 height 40
